Goal: Check status: Check status

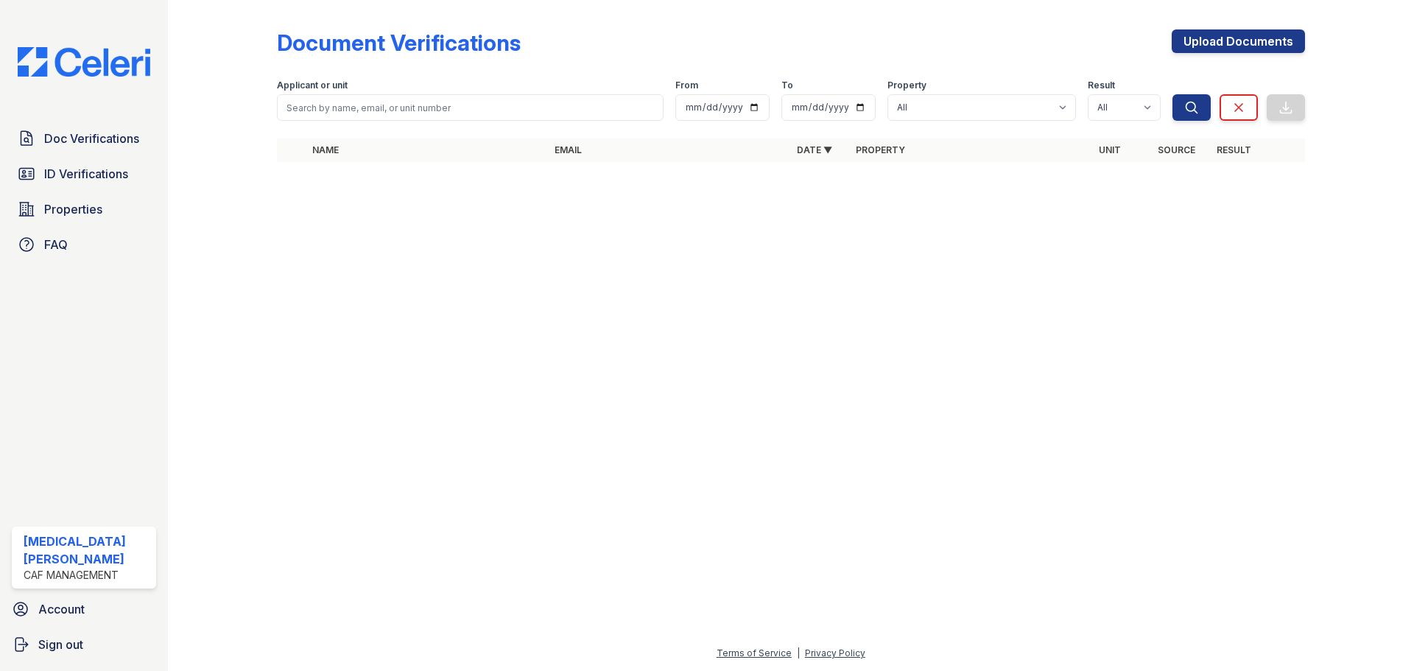
drag, startPoint x: 0, startPoint y: 0, endPoint x: 368, endPoint y: 112, distance: 385.0
click at [368, 110] on input "search" at bounding box center [470, 107] width 387 height 27
type input "jewel"
click at [1173, 94] on button "Search" at bounding box center [1192, 107] width 38 height 27
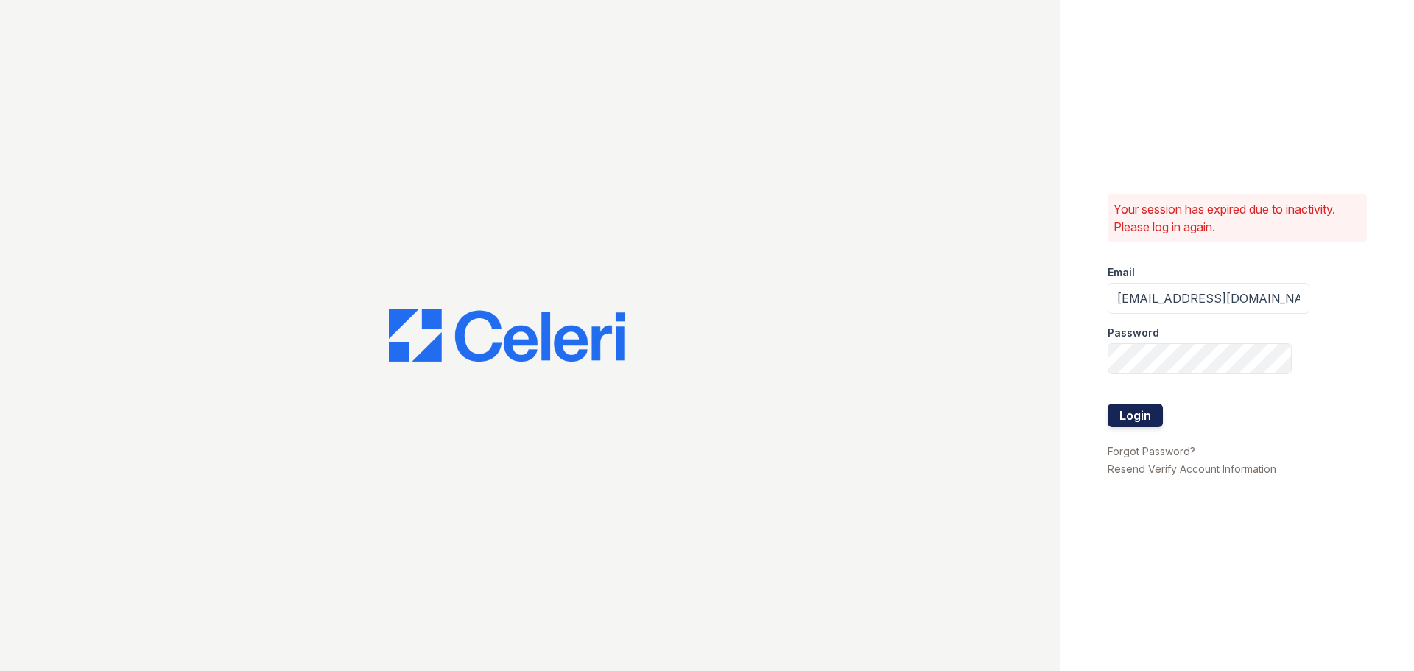
click at [1136, 413] on button "Login" at bounding box center [1135, 416] width 55 height 24
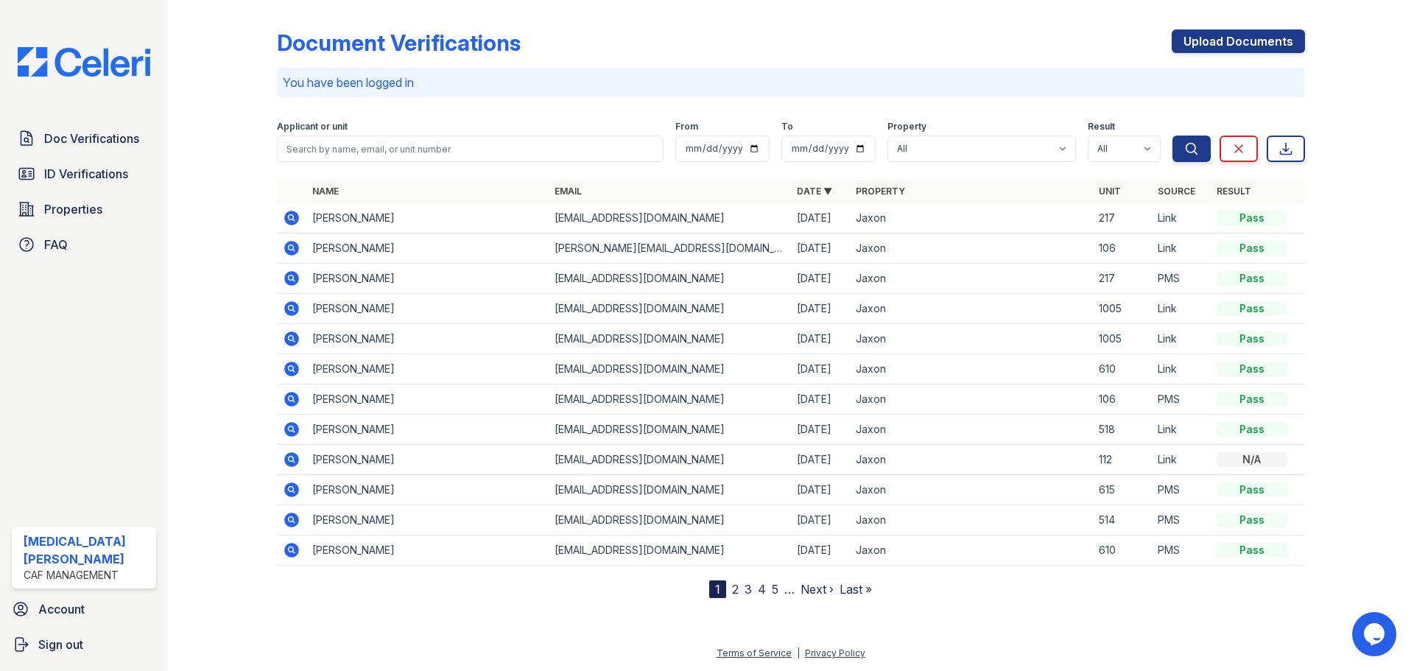
click at [287, 217] on icon at bounding box center [291, 218] width 15 height 15
